Goal: Task Accomplishment & Management: Use online tool/utility

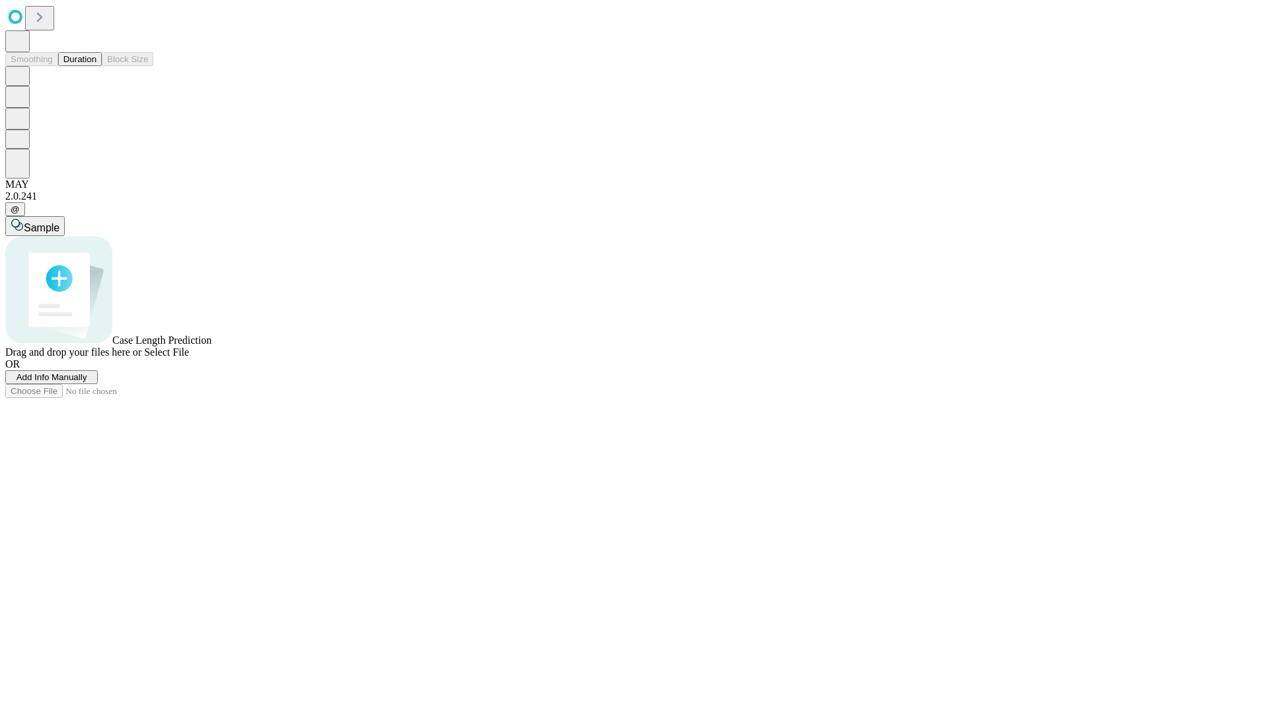
click at [96, 66] on button "Duration" at bounding box center [80, 59] width 44 height 14
click at [87, 382] on span "Add Info Manually" at bounding box center [52, 377] width 71 height 10
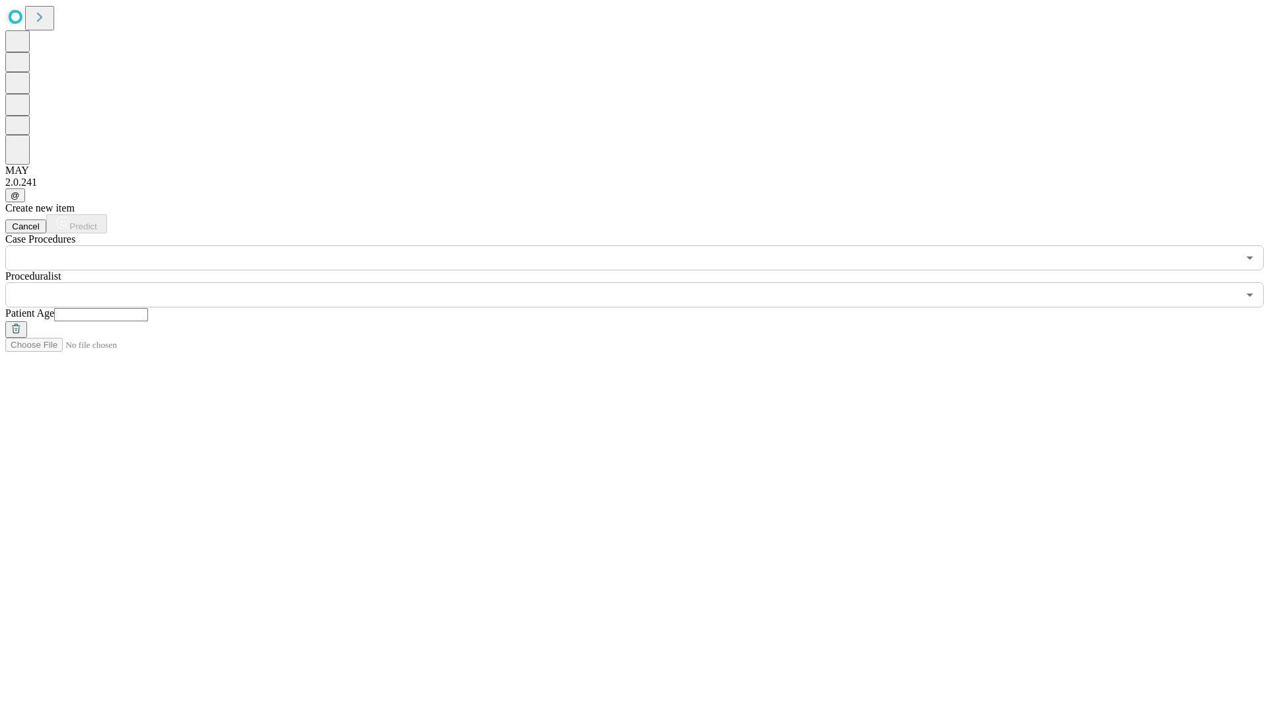
click at [148, 308] on input "text" at bounding box center [101, 314] width 94 height 13
type input "**"
click at [644, 282] on input "text" at bounding box center [621, 294] width 1232 height 25
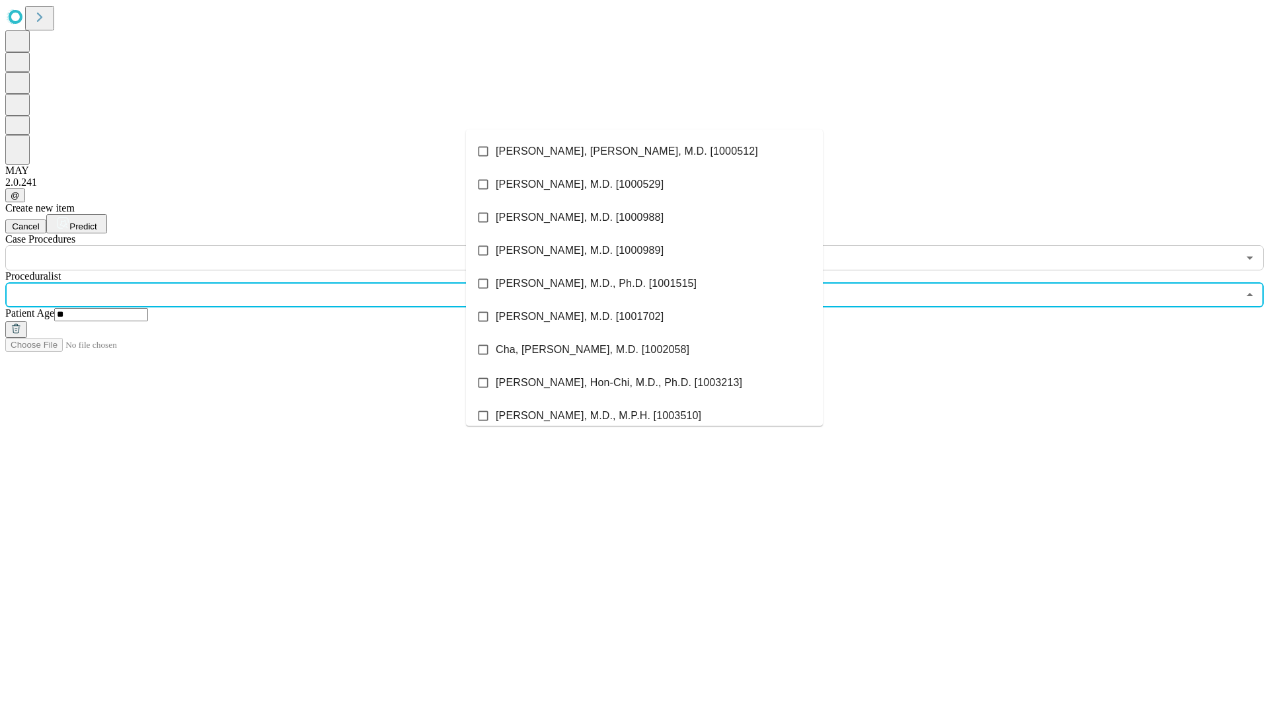
click at [644, 151] on li "[PERSON_NAME], [PERSON_NAME], M.D. [1000512]" at bounding box center [644, 151] width 357 height 33
click at [278, 245] on input "text" at bounding box center [621, 257] width 1232 height 25
